Goal: Complete application form: Complete application form

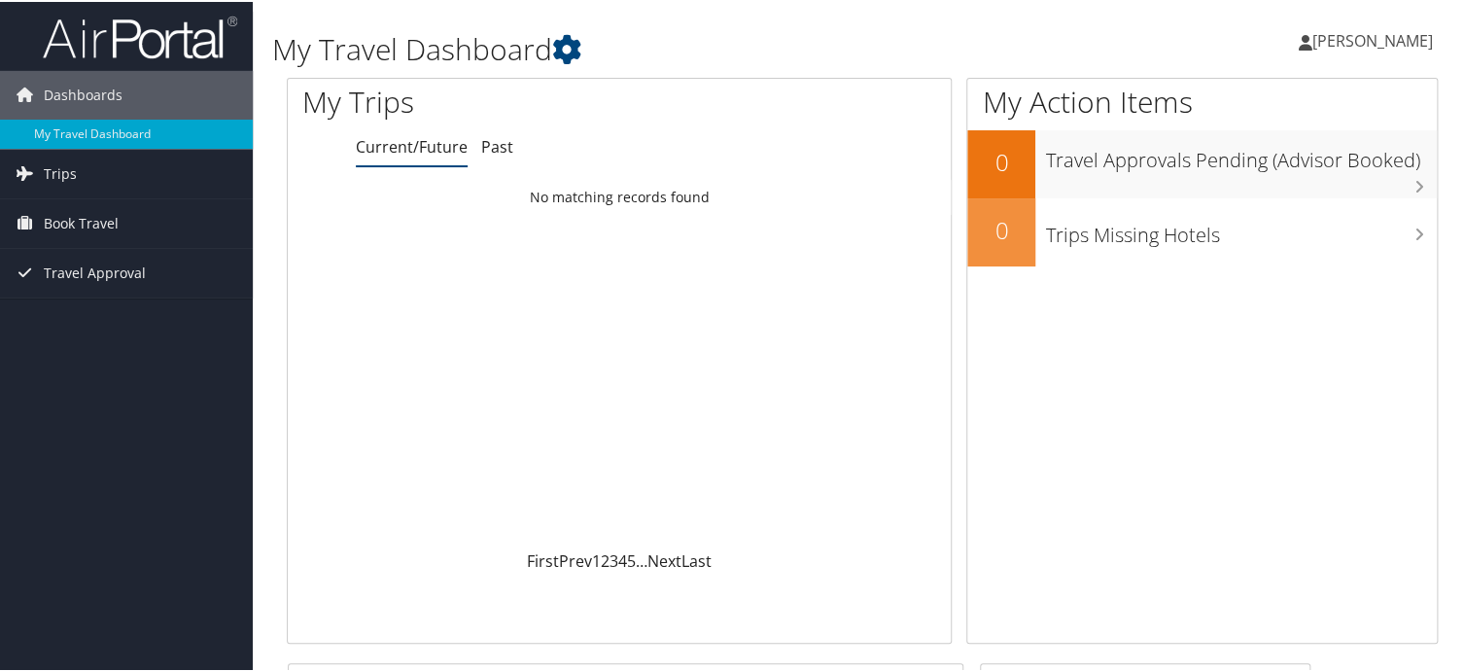
drag, startPoint x: 65, startPoint y: 219, endPoint x: 268, endPoint y: 236, distance: 203.9
click at [65, 219] on span "Book Travel" at bounding box center [81, 221] width 75 height 49
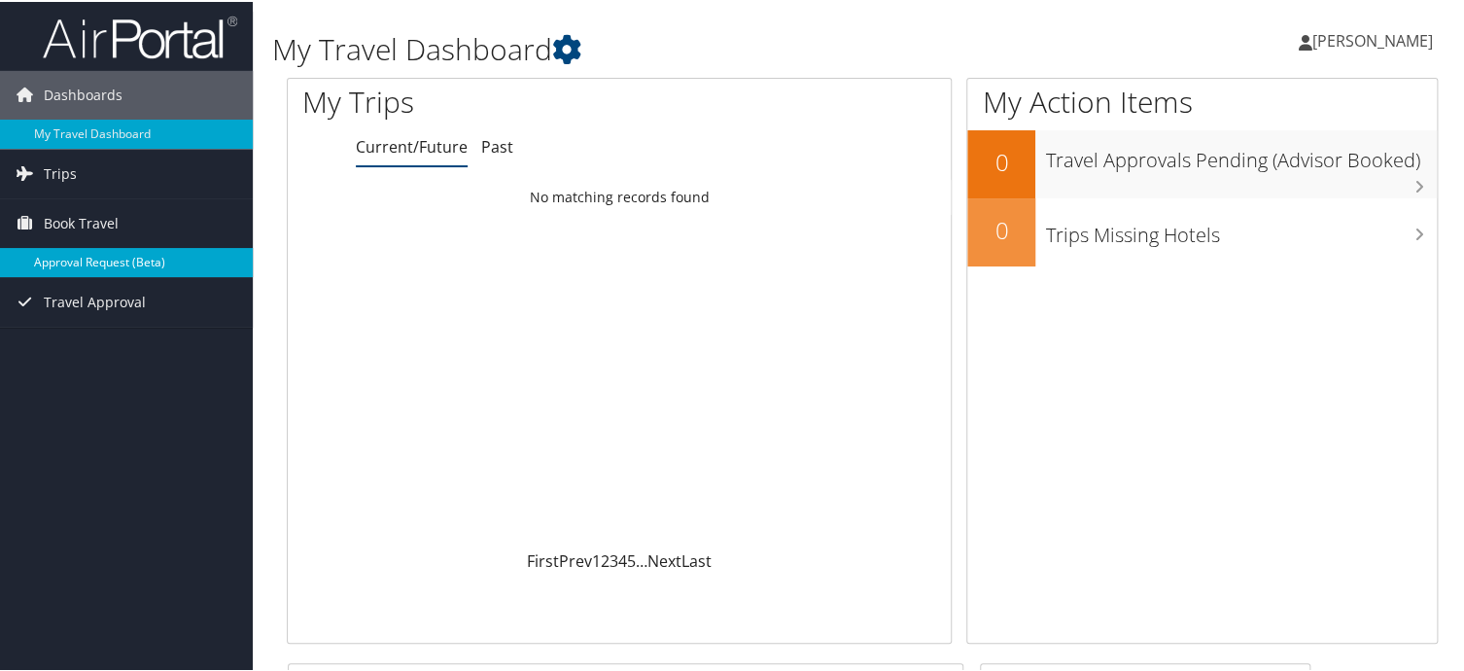
click at [75, 261] on link "Approval Request (Beta)" at bounding box center [126, 260] width 253 height 29
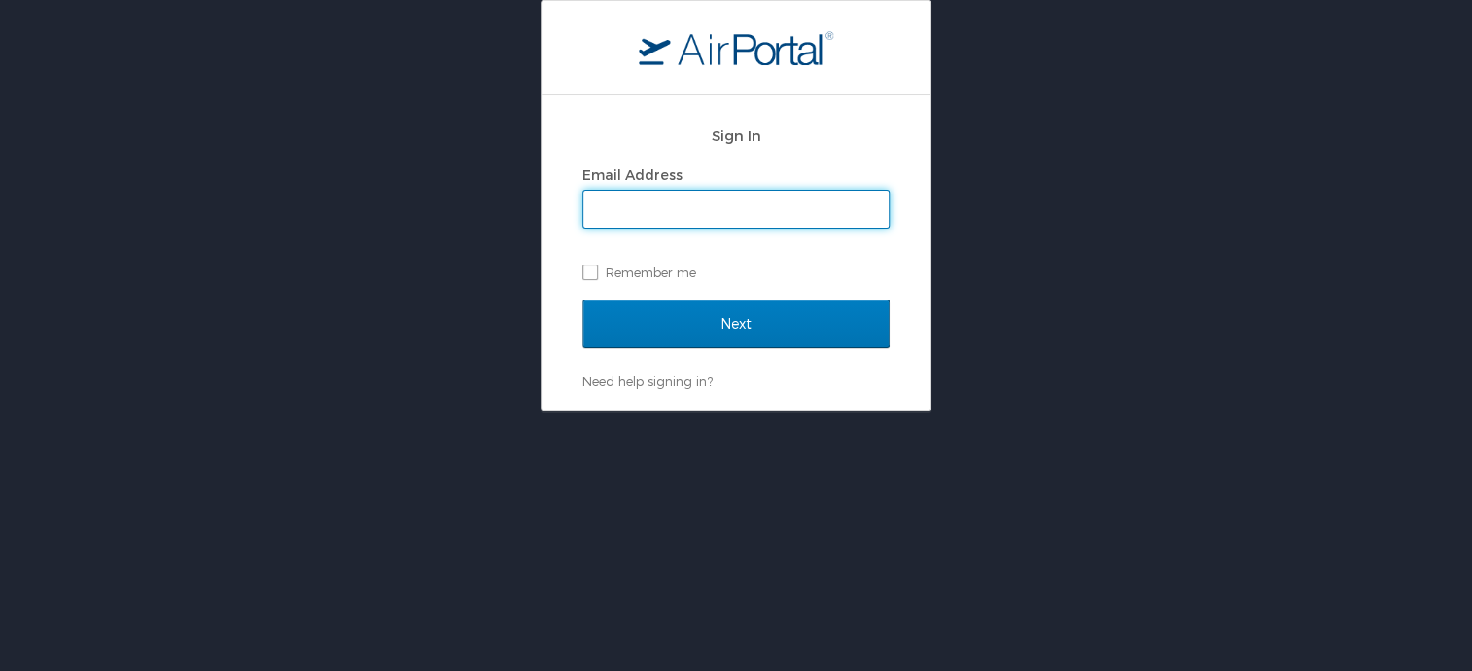
click at [644, 211] on input "Email Address" at bounding box center [735, 209] width 305 height 37
type input "[DOMAIN_NAME][EMAIL_ADDRESS][PERSON_NAME][DOMAIN_NAME]"
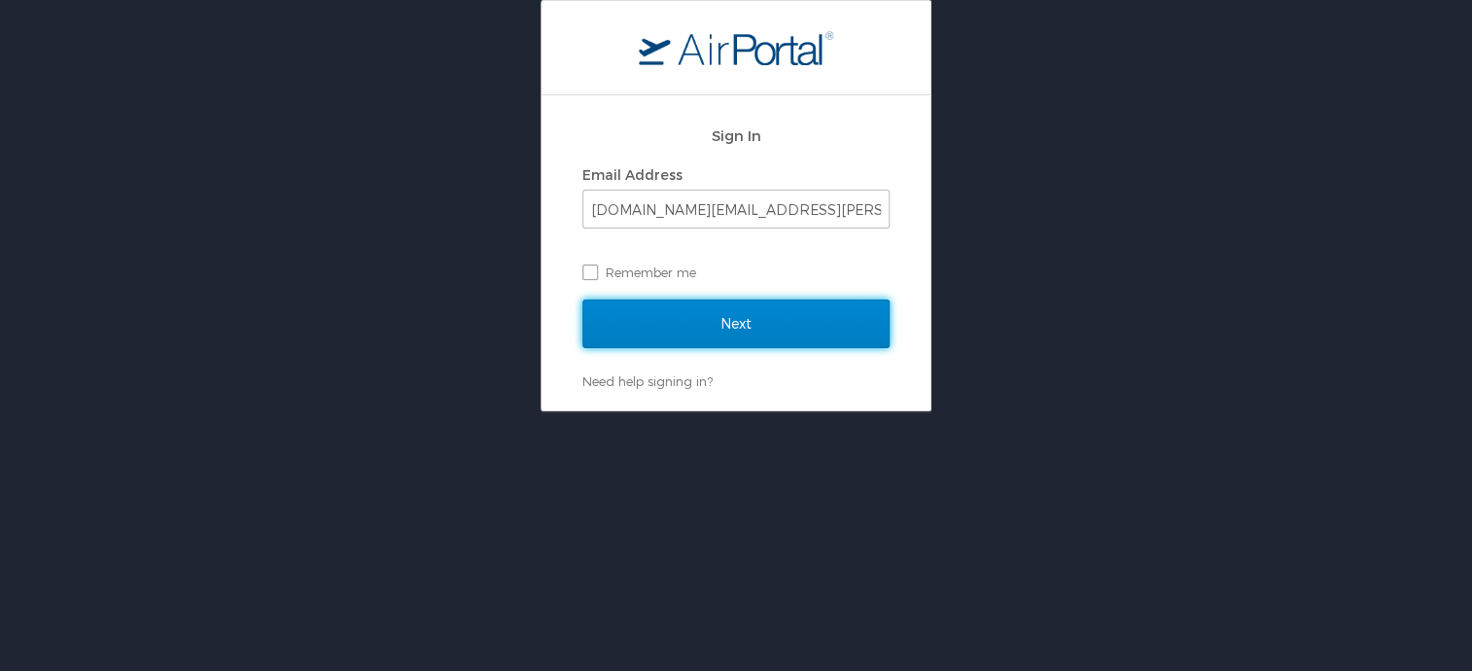
click at [784, 331] on input "Next" at bounding box center [735, 323] width 307 height 49
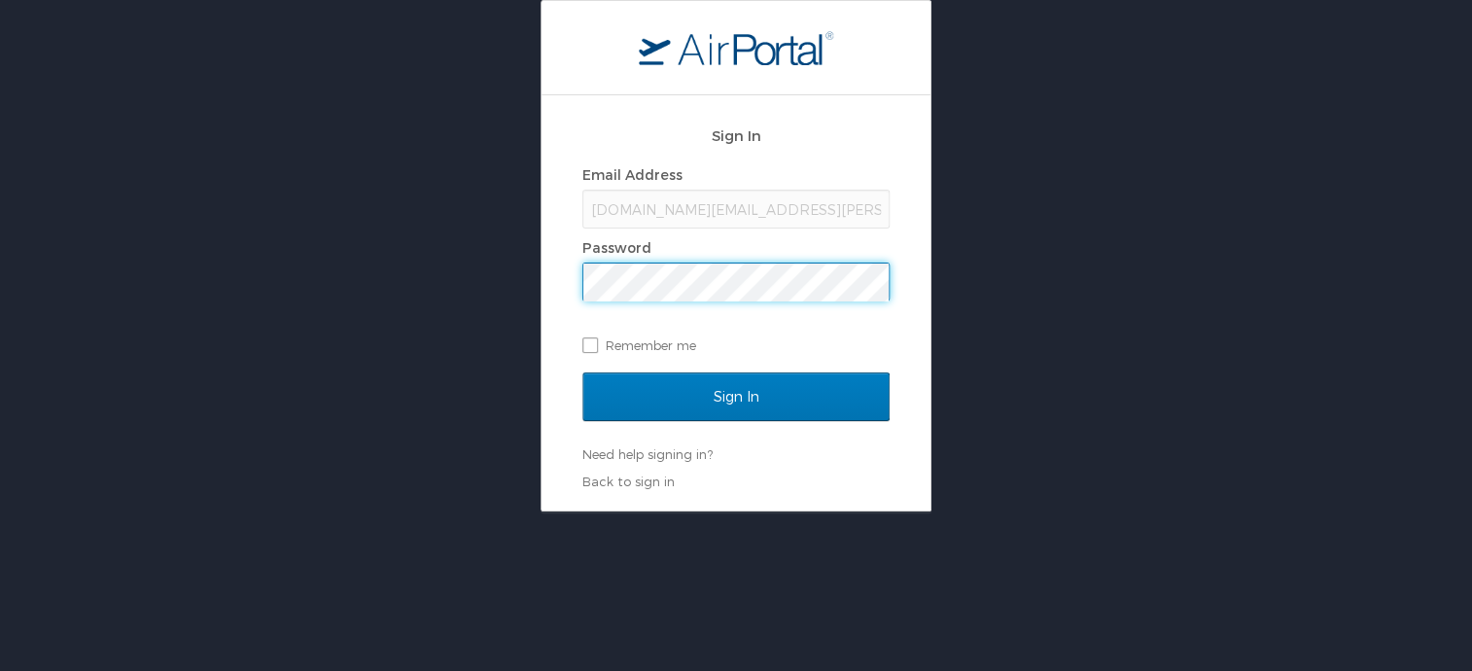
click at [582, 372] on input "Sign In" at bounding box center [735, 396] width 307 height 49
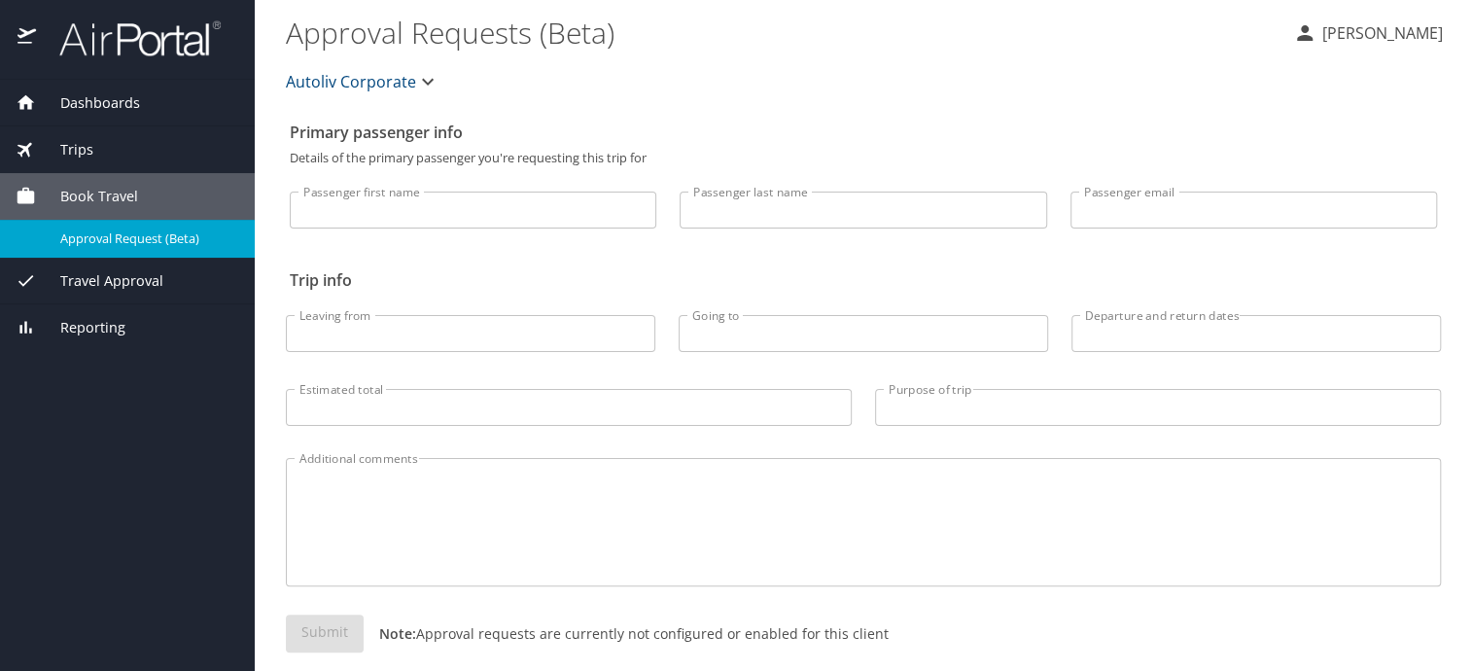
select select "US"
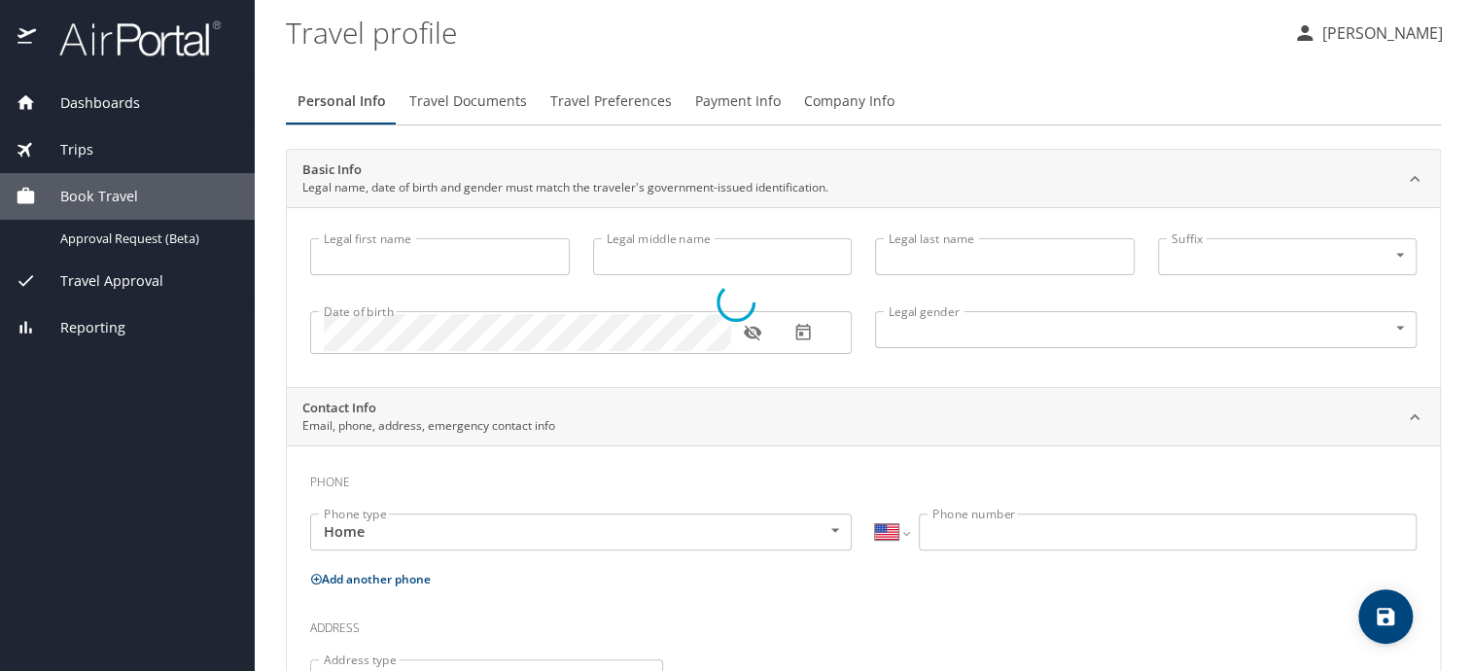
type input "Tong"
type input "Sop"
type input "Kim"
type input "Male"
type input "Jinah"
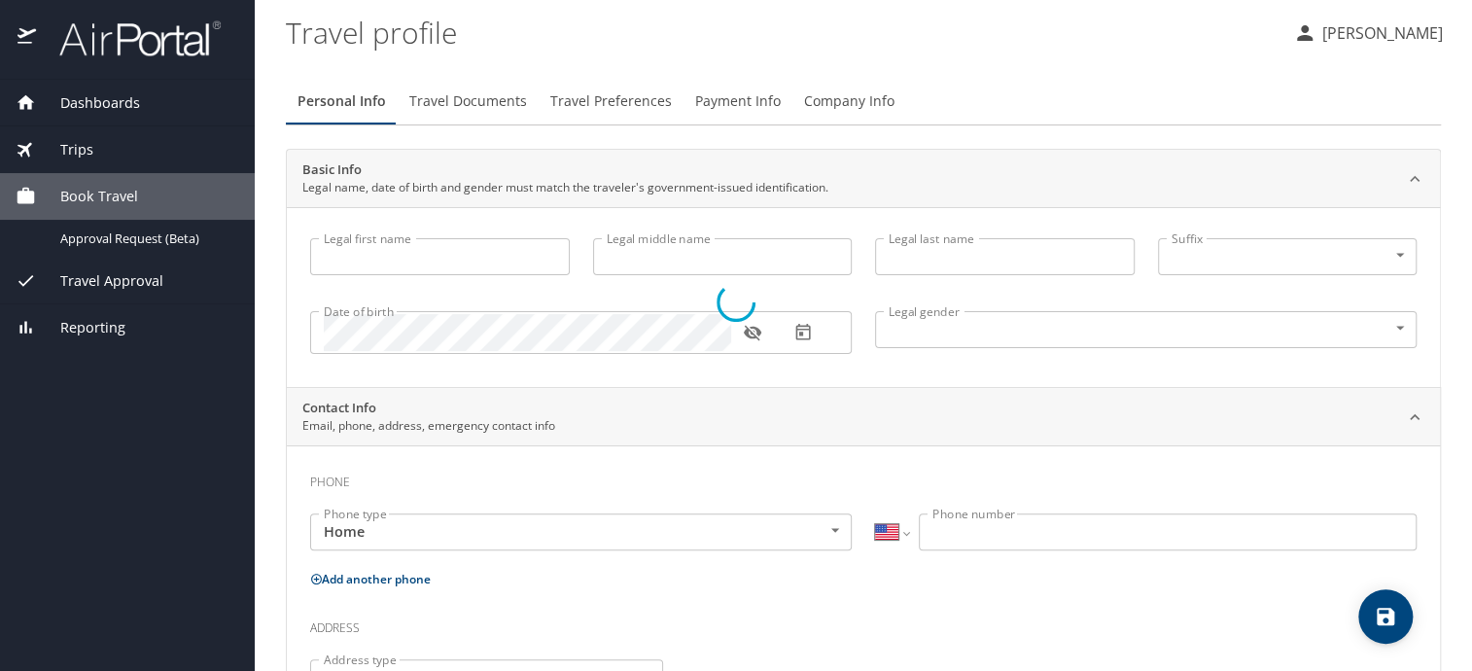
type input "Kim"
type input "(248) 214-6999"
select select "US"
